Goal: Task Accomplishment & Management: Manage account settings

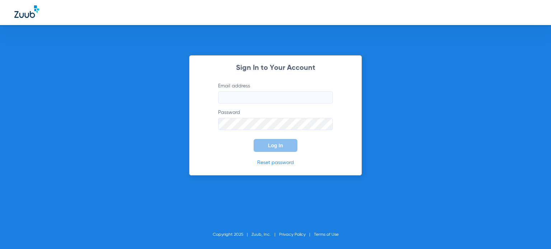
type input "[EMAIL_ADDRESS][DOMAIN_NAME]"
click at [268, 143] on span "Log In" at bounding box center [275, 146] width 15 height 6
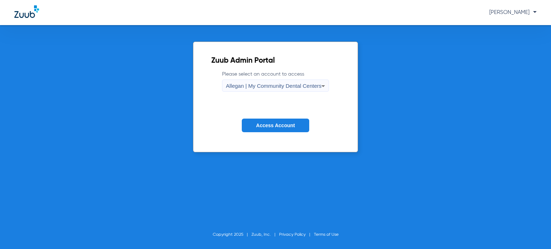
click at [264, 84] on span "Allegan | My Community Dental Centers" at bounding box center [274, 86] width 96 height 6
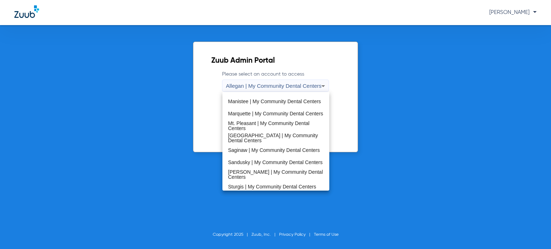
scroll to position [231, 0]
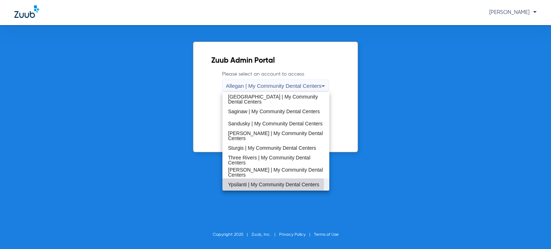
click at [247, 185] on span "Ypsilanti | My Community Dental Centers" at bounding box center [273, 184] width 91 height 5
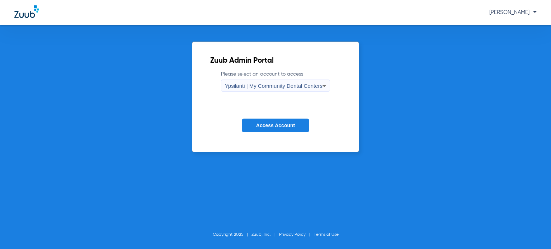
click at [269, 127] on span "Access Account" at bounding box center [275, 126] width 39 height 6
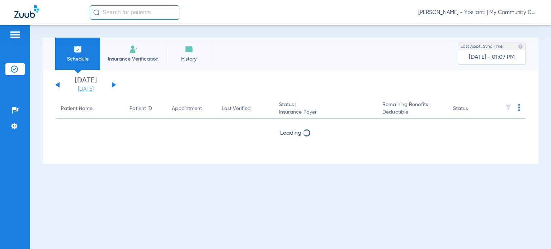
click at [81, 91] on link "[DATE]" at bounding box center [85, 89] width 43 height 7
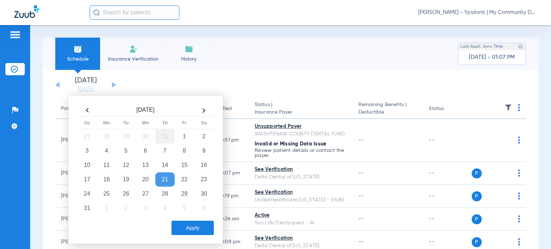
click at [169, 138] on td "31" at bounding box center [164, 136] width 19 height 14
click at [197, 237] on div "[DATE] Su Mo Tu We Th Fr Sa 29 30 1 2 3 4 5 6 7 8 9 10 11 12 13 14 15 16 17 18 …" at bounding box center [145, 169] width 155 height 149
click at [195, 226] on button "Apply" at bounding box center [192, 228] width 42 height 14
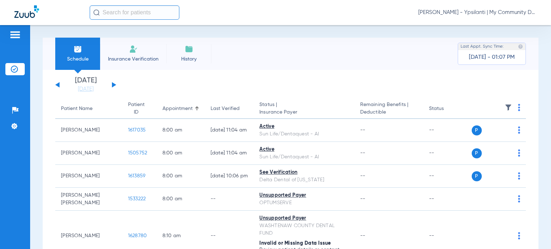
click at [76, 111] on div "Patient Name" at bounding box center [77, 109] width 32 height 8
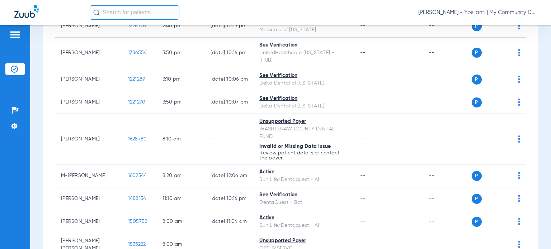
scroll to position [646, 0]
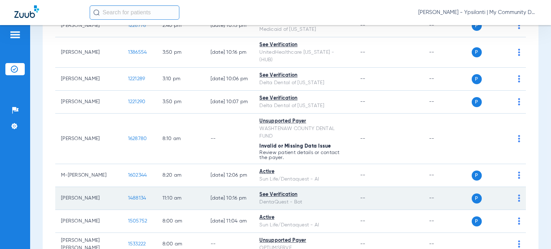
click at [128, 196] on span "1488134" at bounding box center [137, 198] width 18 height 5
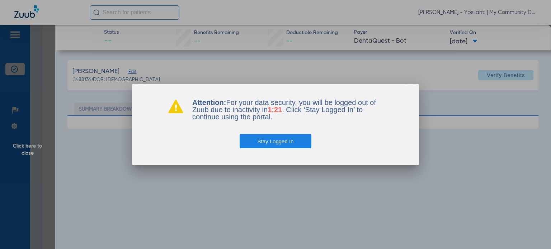
click at [287, 140] on button "Stay Logged In" at bounding box center [276, 141] width 72 height 14
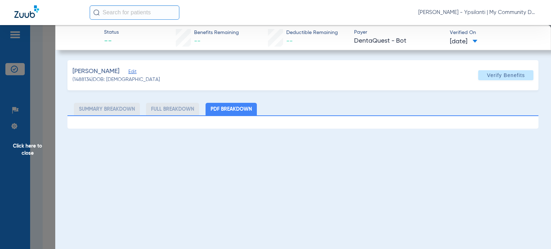
click at [501, 13] on span "[PERSON_NAME] - Ypsilanti | My Community Dental Centers" at bounding box center [477, 12] width 118 height 7
click at [489, 23] on button "Account Selection" at bounding box center [510, 25] width 52 height 14
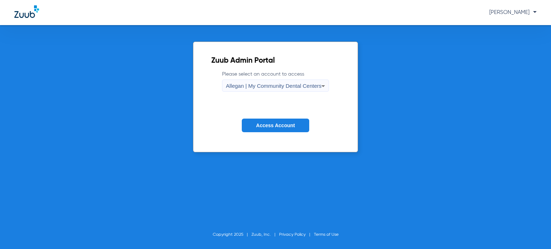
click at [303, 82] on div "Allegan | My Community Dental Centers" at bounding box center [274, 86] width 96 height 12
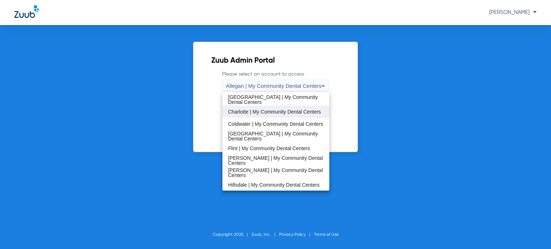
scroll to position [108, 0]
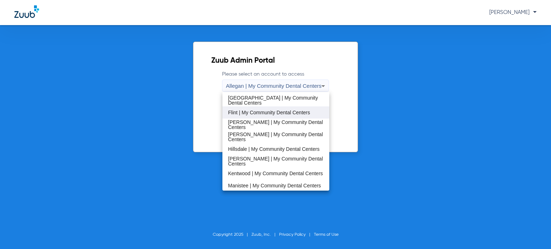
click at [256, 110] on span "Flint | My Community Dental Centers" at bounding box center [269, 112] width 82 height 5
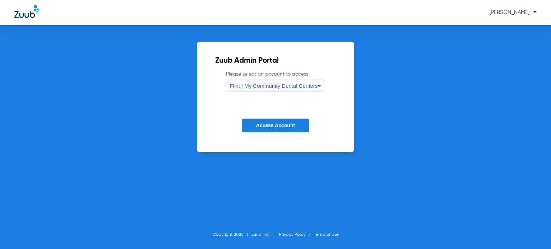
click at [256, 127] on span "Access Account" at bounding box center [275, 126] width 39 height 6
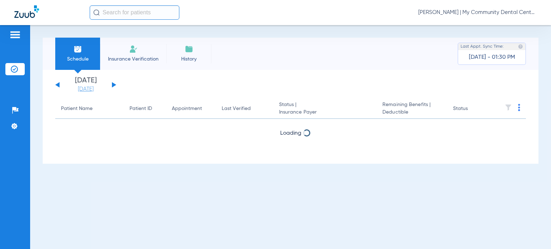
click at [82, 89] on link "[DATE]" at bounding box center [85, 89] width 43 height 7
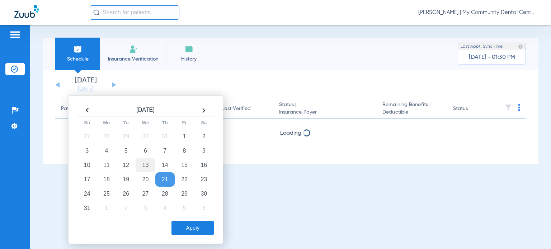
click at [145, 165] on td "13" at bounding box center [145, 165] width 19 height 14
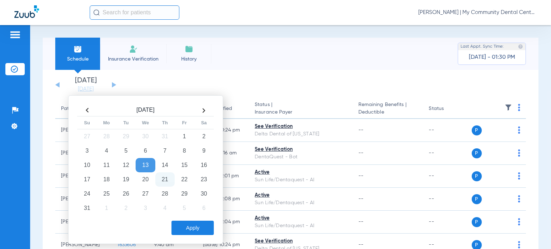
drag, startPoint x: 190, startPoint y: 225, endPoint x: 199, endPoint y: 225, distance: 9.3
click at [190, 225] on button "Apply" at bounding box center [192, 228] width 42 height 14
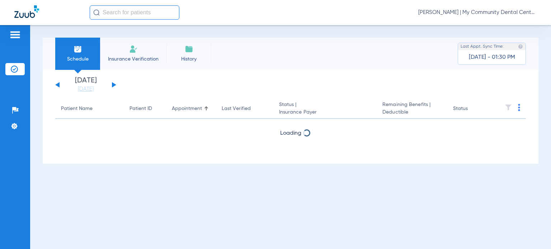
click at [345, 60] on div "Schedule Insurance Verification History Last Appt. Sync Time: [DATE] - 01:30 PM" at bounding box center [291, 54] width 496 height 32
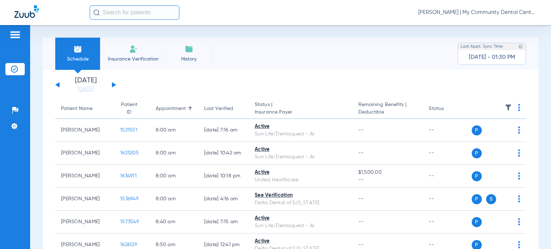
click at [84, 109] on div "Patient Name" at bounding box center [77, 109] width 32 height 8
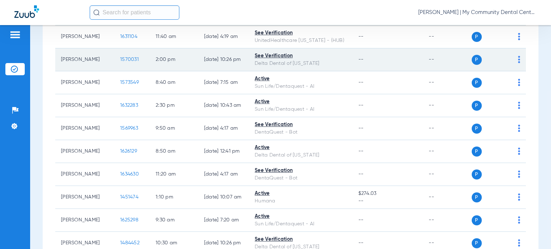
scroll to position [215, 0]
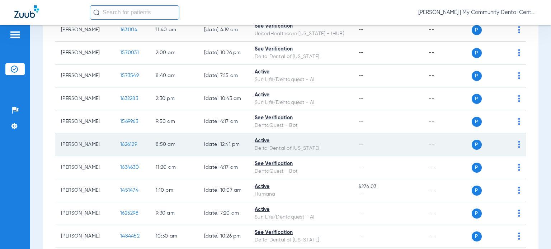
click at [120, 144] on span "1626129" at bounding box center [128, 144] width 17 height 5
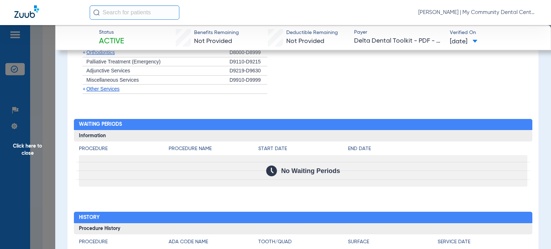
scroll to position [702, 0]
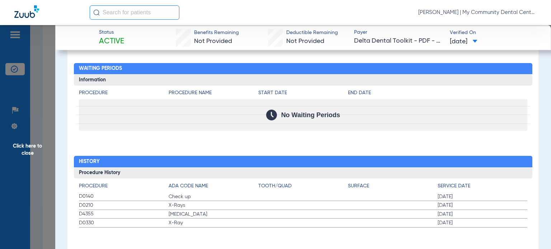
click at [38, 153] on span "Click here to close" at bounding box center [27, 149] width 55 height 249
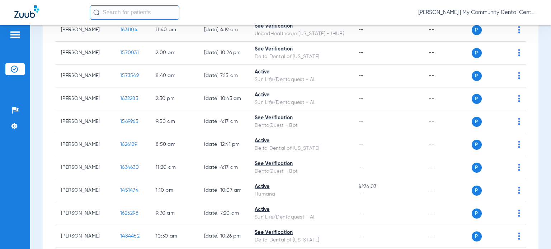
click at [485, 11] on span "[PERSON_NAME] | My Community Dental Centers" at bounding box center [477, 12] width 118 height 7
click at [508, 27] on span "Account Selection" at bounding box center [510, 25] width 40 height 5
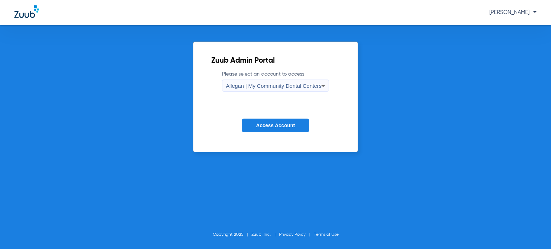
click at [296, 86] on span "Allegan | My Community Dental Centers" at bounding box center [274, 86] width 96 height 6
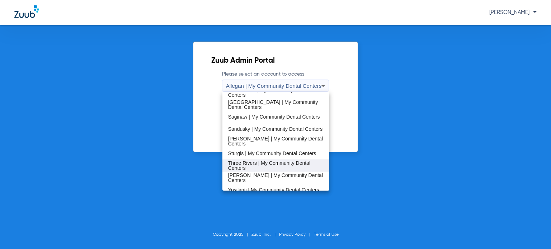
scroll to position [231, 0]
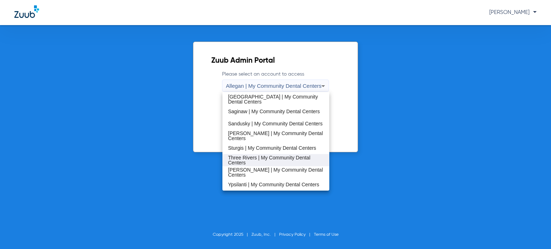
click at [260, 173] on span "[PERSON_NAME] | My Community Dental Centers" at bounding box center [275, 173] width 95 height 10
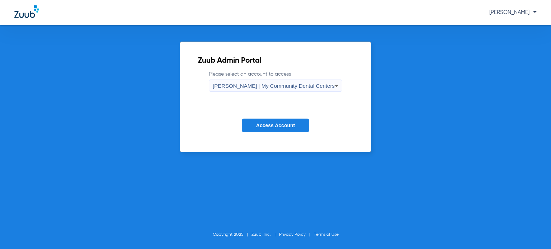
click at [268, 125] on span "Access Account" at bounding box center [275, 126] width 39 height 6
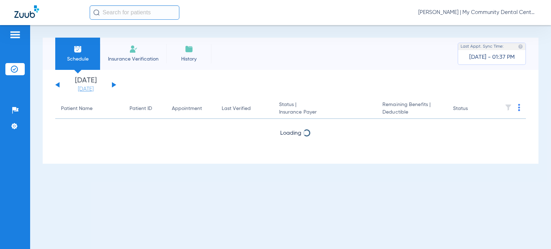
click at [86, 91] on link "[DATE]" at bounding box center [85, 89] width 43 height 7
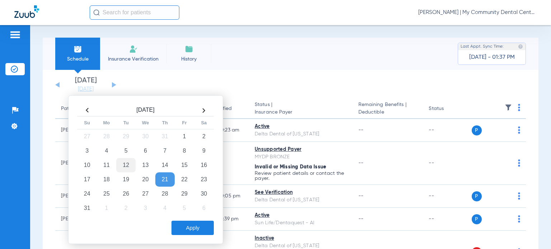
click at [131, 166] on td "12" at bounding box center [125, 165] width 19 height 14
drag, startPoint x: 191, startPoint y: 226, endPoint x: 189, endPoint y: 218, distance: 8.2
click at [191, 226] on button "Apply" at bounding box center [192, 228] width 42 height 14
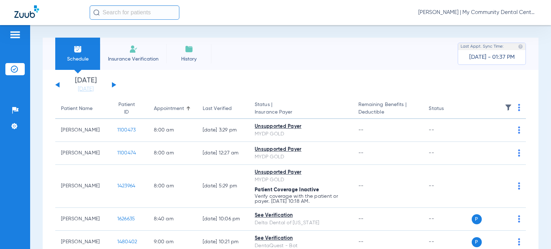
click at [331, 66] on div "Schedule Insurance Verification History Last Appt. Sync Time: [DATE] - 01:37 PM" at bounding box center [291, 54] width 496 height 32
click at [84, 113] on div "Patient Name" at bounding box center [77, 109] width 32 height 8
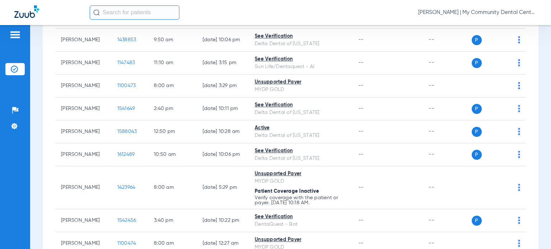
scroll to position [416, 0]
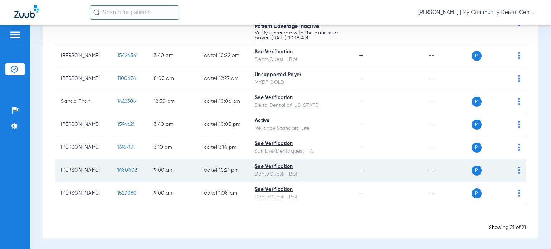
click at [126, 169] on span "1480402" at bounding box center [127, 170] width 20 height 5
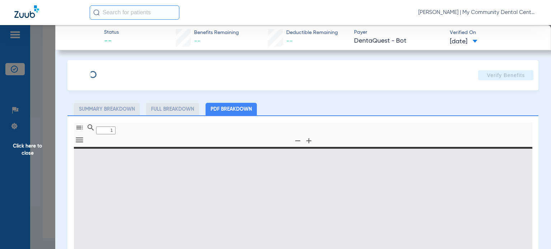
type input "0"
select select "page-width"
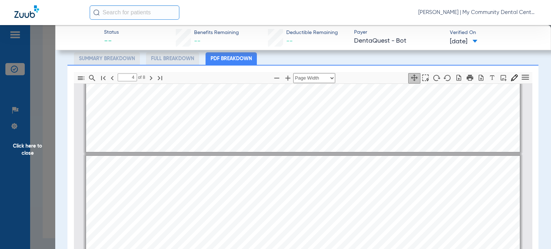
scroll to position [900, 0]
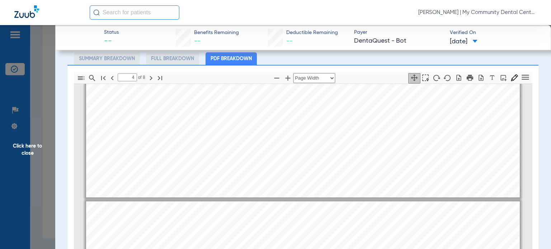
type input "5"
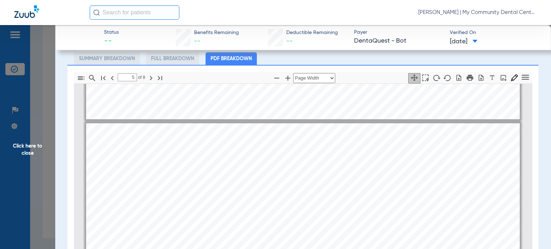
scroll to position [1223, 0]
